Goal: Task Accomplishment & Management: Manage account settings

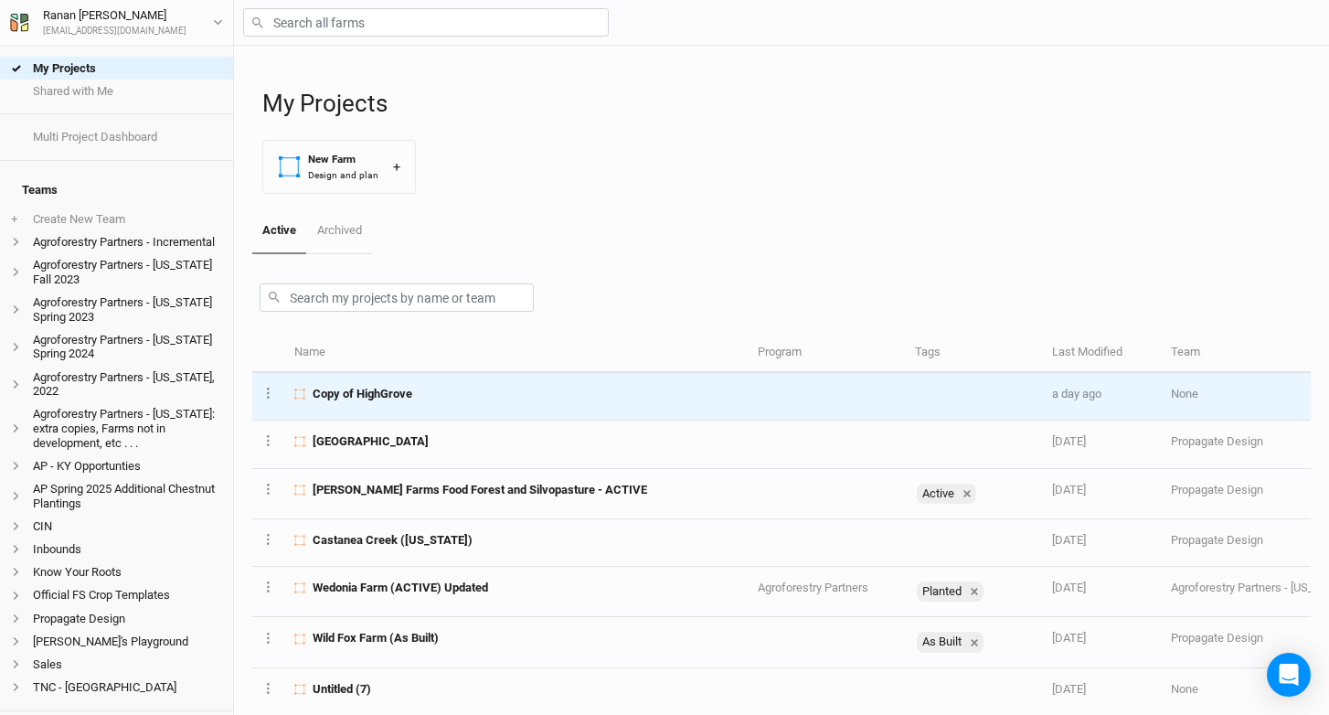
click at [385, 403] on td "Copy of HighGrove" at bounding box center [515, 397] width 463 height 48
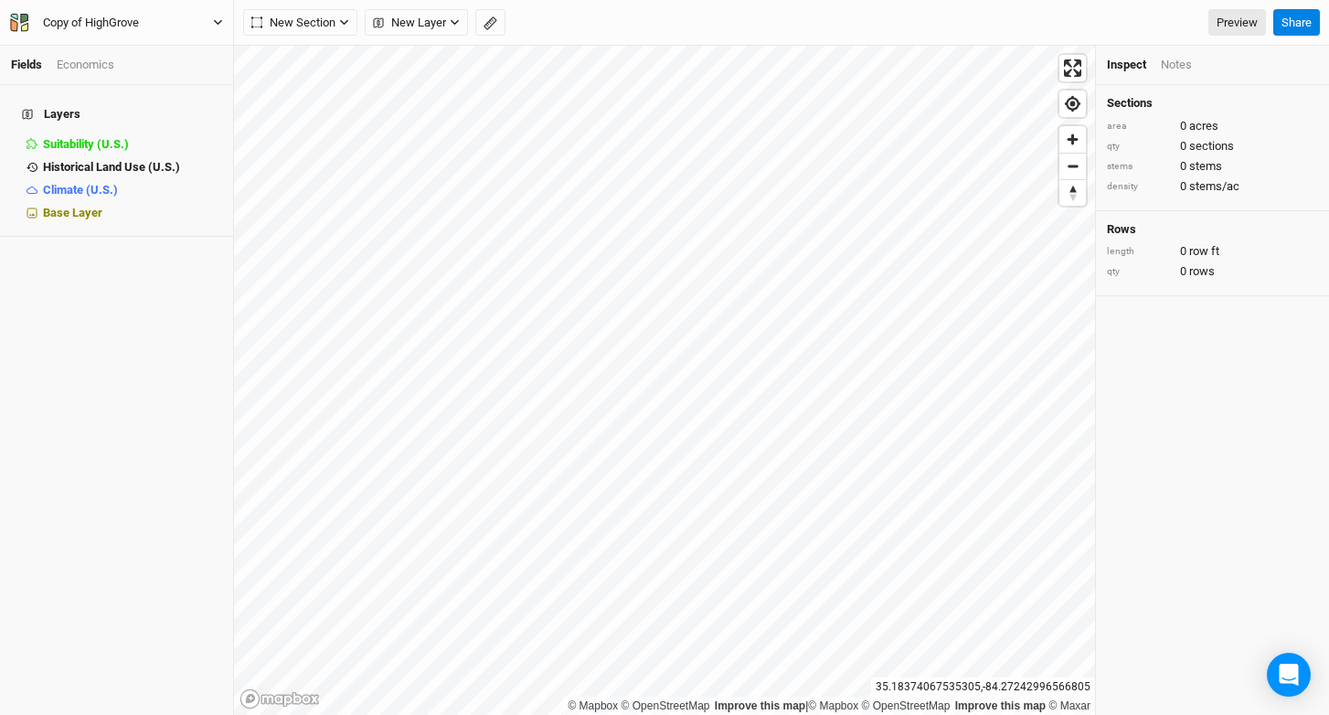
click at [112, 19] on div "Copy of HighGrove" at bounding box center [91, 23] width 96 height 18
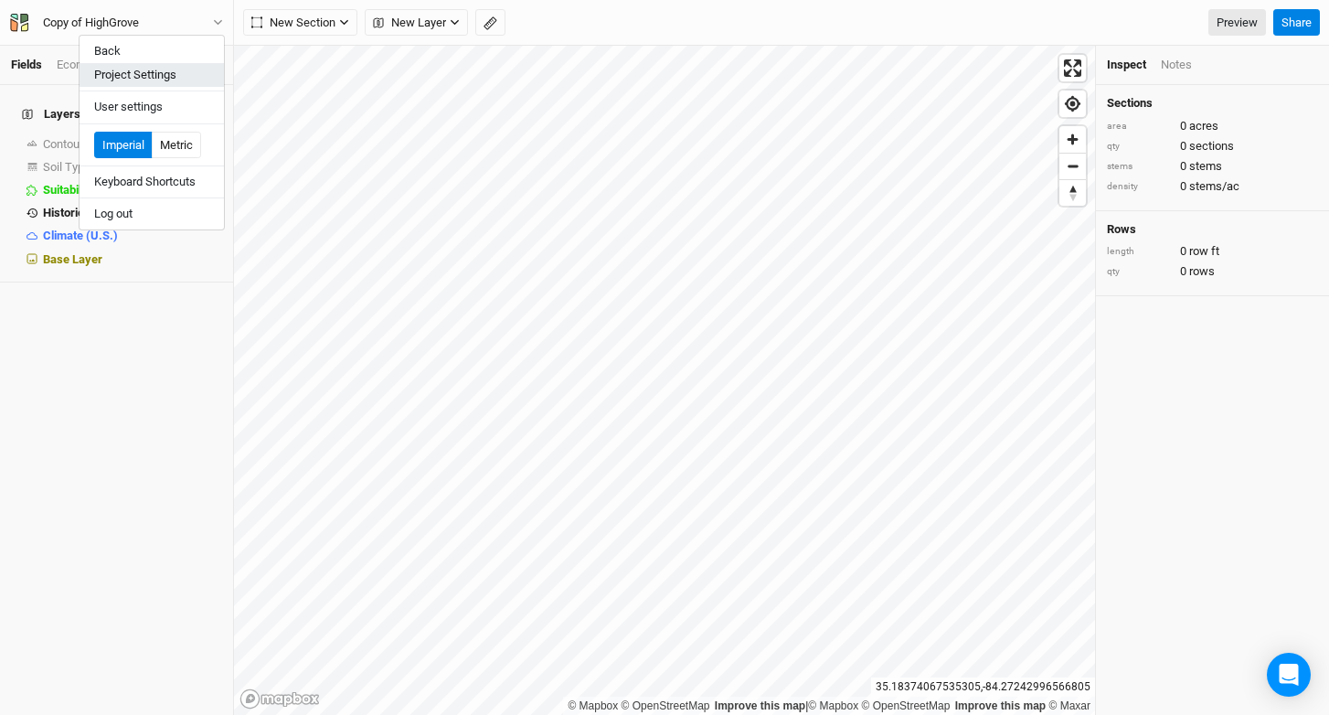
click at [123, 76] on button "Project Settings" at bounding box center [152, 75] width 144 height 24
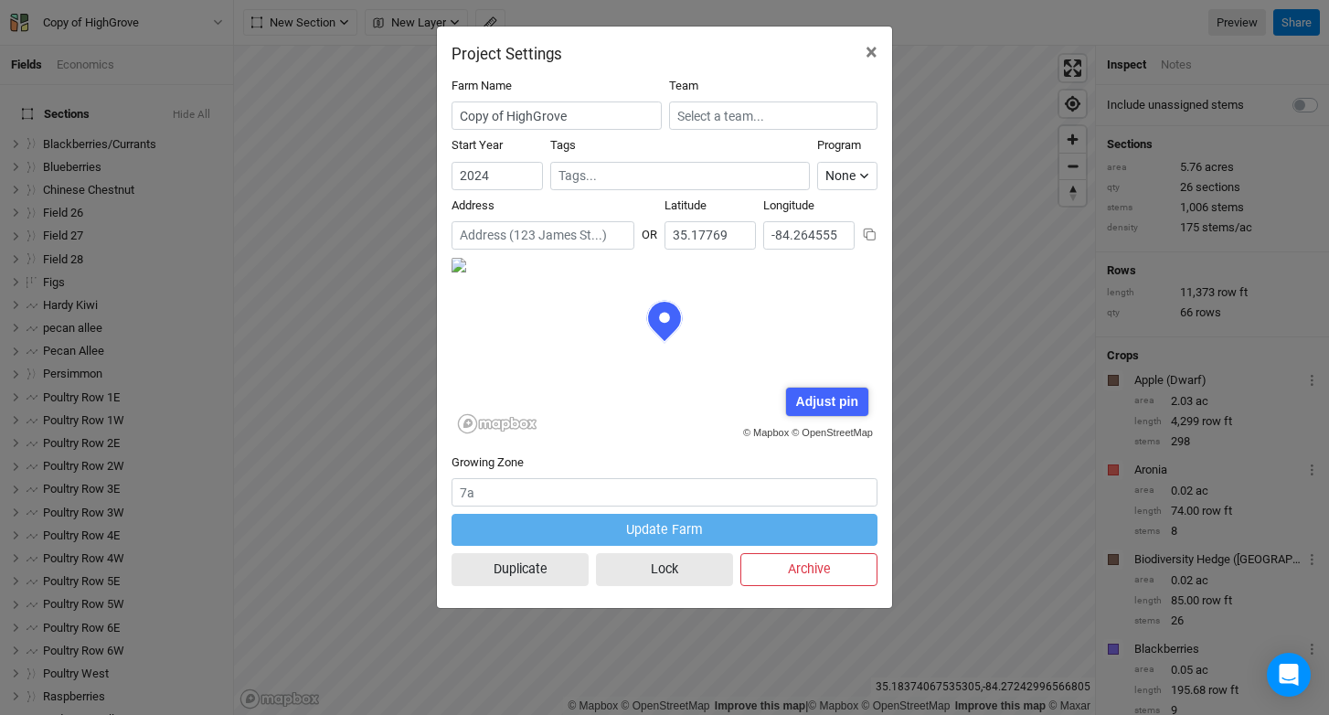
scroll to position [91, 213]
click at [865, 230] on icon at bounding box center [870, 235] width 14 height 14
click at [866, 52] on span "×" at bounding box center [872, 52] width 12 height 26
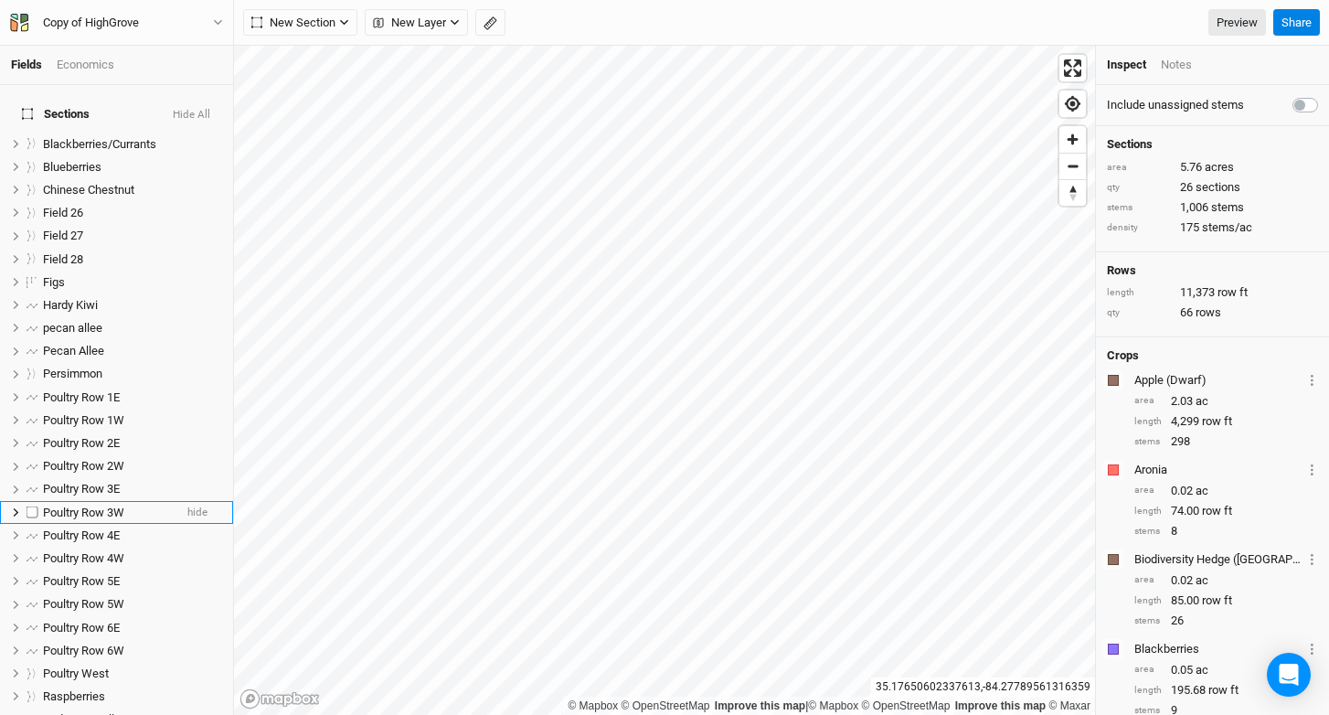
scroll to position [409, 0]
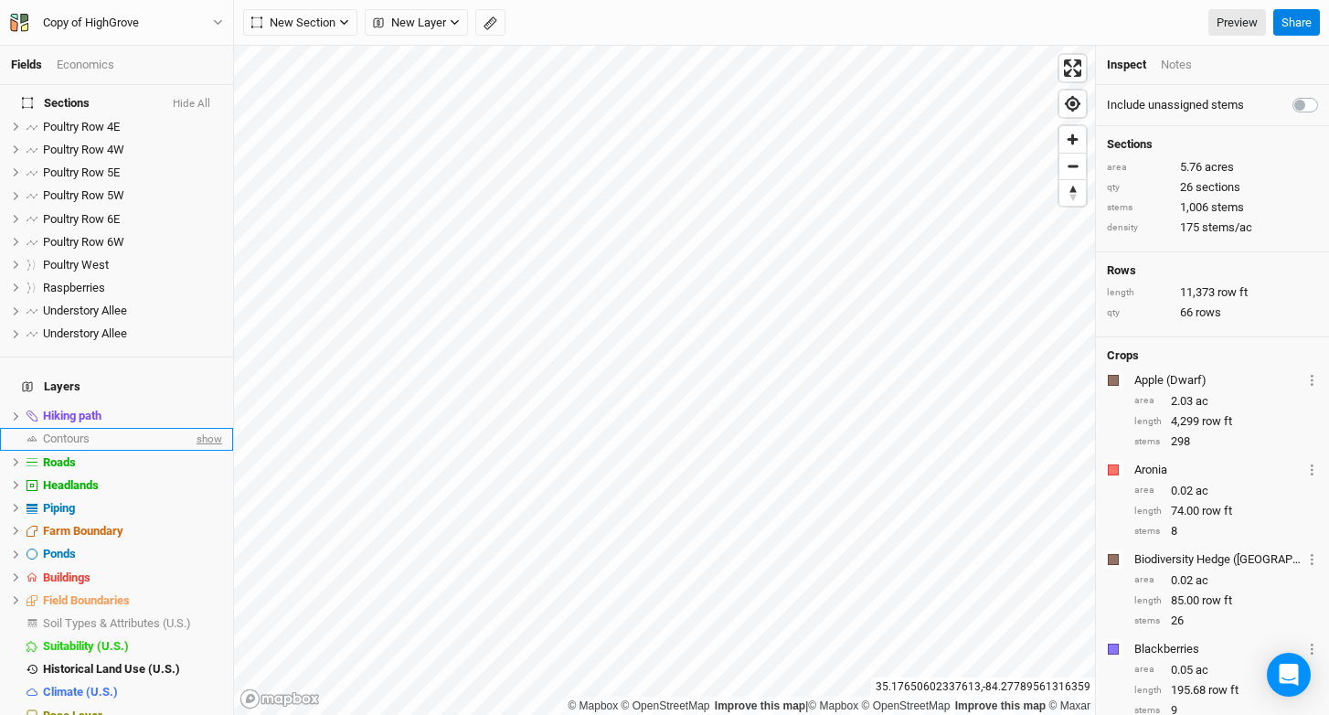
click at [207, 428] on span "show" at bounding box center [207, 439] width 29 height 23
click at [109, 431] on div "Contours" at bounding box center [120, 438] width 155 height 15
